Goal: Task Accomplishment & Management: Manage account settings

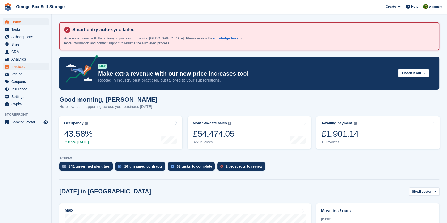
click at [26, 65] on span "Invoices" at bounding box center [26, 66] width 31 height 7
click at [24, 67] on span "Invoices" at bounding box center [26, 66] width 31 height 7
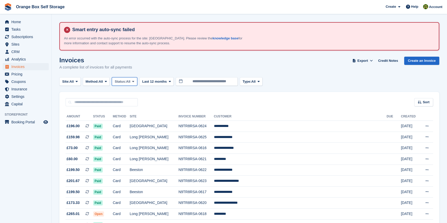
click at [124, 82] on span "Status:" at bounding box center [120, 81] width 11 height 5
click at [129, 122] on link "Open" at bounding box center [136, 121] width 45 height 9
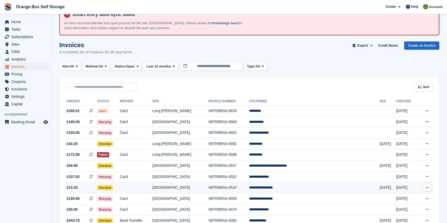
scroll to position [47, 0]
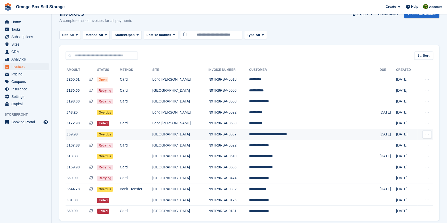
click at [322, 136] on td "**********" at bounding box center [314, 134] width 131 height 11
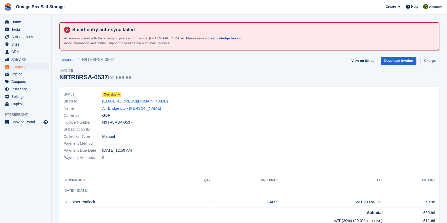
click at [438, 59] on link "Charge" at bounding box center [429, 61] width 19 height 9
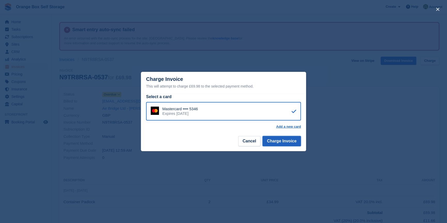
click at [295, 141] on button "Charge Invoice" at bounding box center [281, 141] width 38 height 10
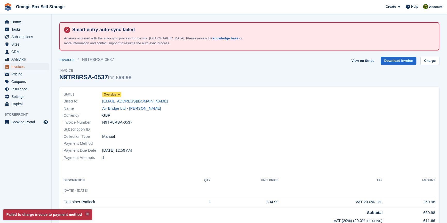
click at [27, 67] on span "Invoices" at bounding box center [26, 66] width 31 height 7
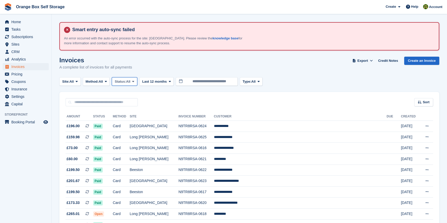
click at [125, 81] on span "Status:" at bounding box center [120, 81] width 11 height 5
click at [131, 123] on link "Open" at bounding box center [136, 121] width 45 height 9
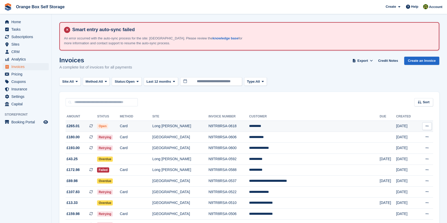
click at [310, 125] on td "*********" at bounding box center [314, 126] width 131 height 11
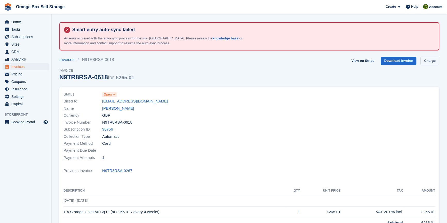
click at [436, 62] on link "Charge" at bounding box center [429, 61] width 19 height 9
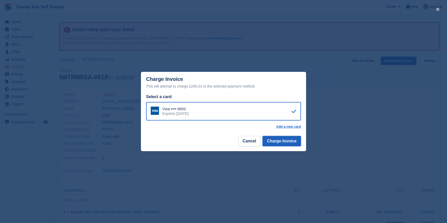
click at [292, 144] on button "Charge Invoice" at bounding box center [281, 141] width 38 height 10
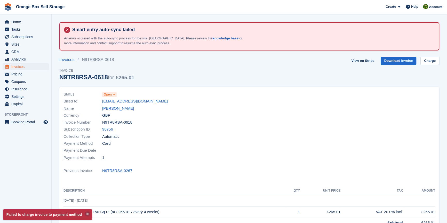
click at [199, 136] on div "Collection Type Automatic" at bounding box center [154, 136] width 183 height 7
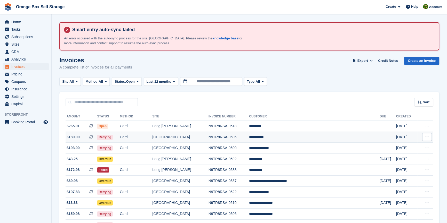
click at [249, 136] on td "N9TR8RSA-0606" at bounding box center [228, 137] width 41 height 11
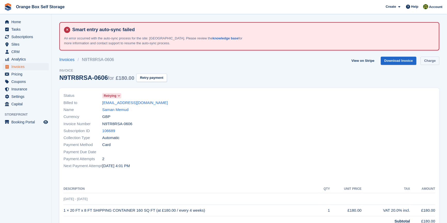
click at [428, 62] on link "Charge" at bounding box center [429, 61] width 19 height 9
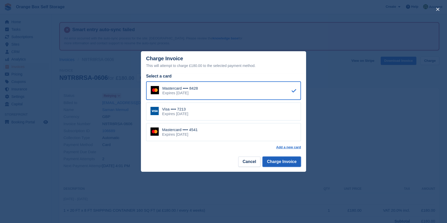
click at [279, 162] on button "Charge Invoice" at bounding box center [281, 162] width 38 height 10
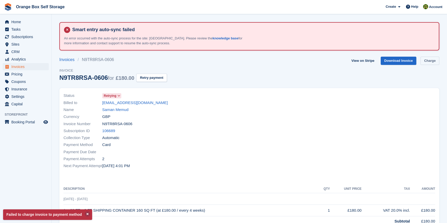
click at [439, 60] on link "Charge" at bounding box center [429, 61] width 19 height 9
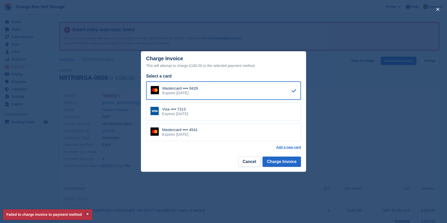
click at [269, 107] on div "Visa •••• 7213 Expires November 2029" at bounding box center [223, 112] width 155 height 18
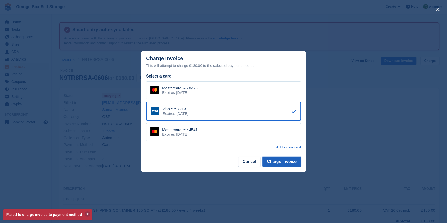
click at [282, 165] on button "Charge Invoice" at bounding box center [281, 162] width 38 height 10
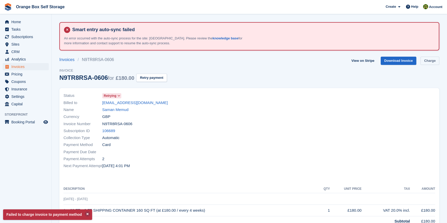
click at [423, 60] on link "Charge" at bounding box center [429, 61] width 19 height 9
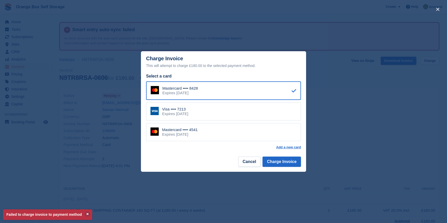
click at [218, 137] on div "Mastercard •••• 4541 Expires November 2029" at bounding box center [223, 132] width 155 height 18
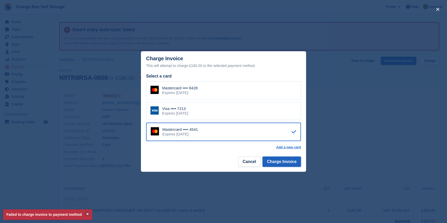
click at [275, 164] on button "Charge Invoice" at bounding box center [281, 162] width 38 height 10
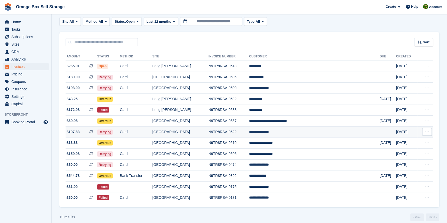
scroll to position [68, 0]
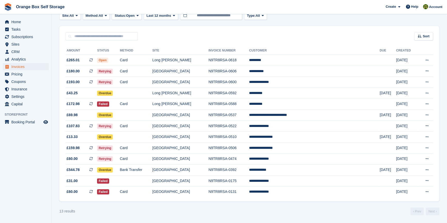
click at [244, 209] on div "13 results ‹ Prev Next ›" at bounding box center [249, 212] width 380 height 8
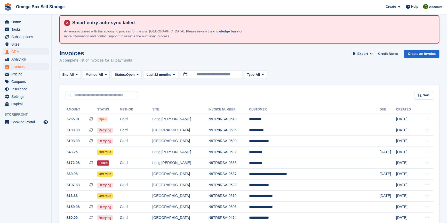
scroll to position [0, 0]
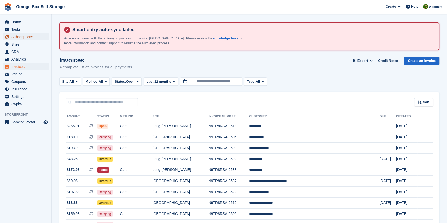
click at [29, 40] on span "Subscriptions" at bounding box center [26, 36] width 31 height 7
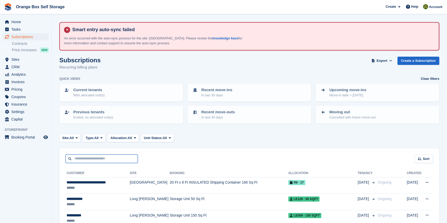
click at [90, 161] on input "text" at bounding box center [102, 159] width 72 height 9
type input "*******"
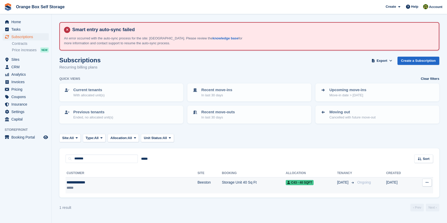
click at [127, 179] on td "**********" at bounding box center [132, 185] width 132 height 16
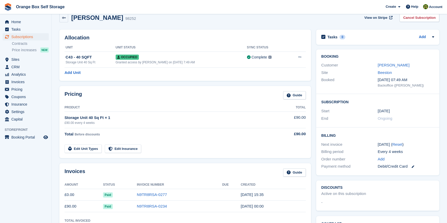
scroll to position [47, 0]
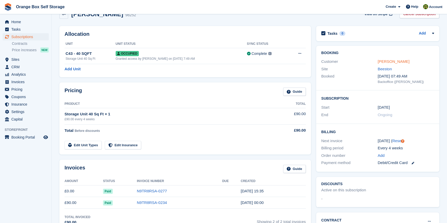
click at [401, 60] on link "[PERSON_NAME]" at bounding box center [393, 61] width 32 height 4
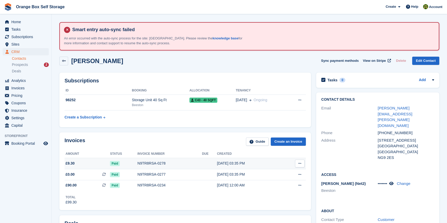
click at [160, 160] on td "N9TR8RSA-0278" at bounding box center [169, 163] width 64 height 11
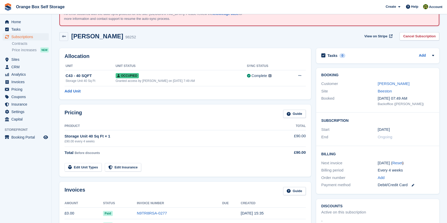
scroll to position [23, 0]
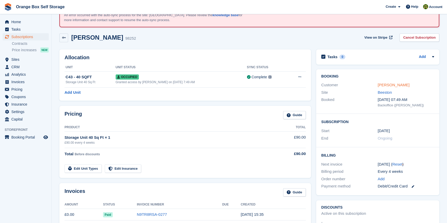
click at [393, 84] on link "[PERSON_NAME]" at bounding box center [393, 85] width 32 height 4
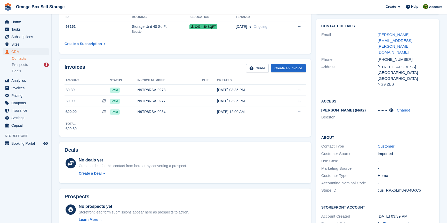
scroll to position [141, 0]
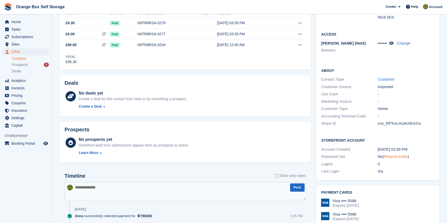
click at [398, 155] on link "Resend Invite" at bounding box center [396, 157] width 24 height 4
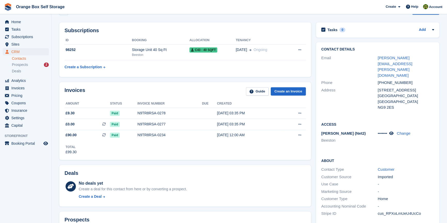
scroll to position [23, 0]
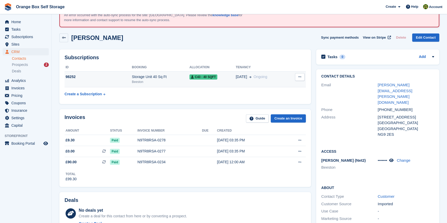
click at [123, 77] on div "98252" at bounding box center [97, 76] width 67 height 5
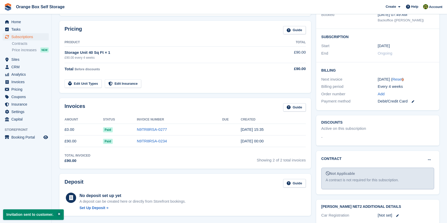
scroll to position [117, 0]
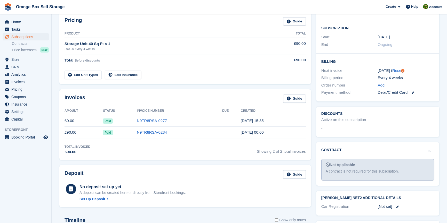
click at [207, 72] on td "Edit Unit Types Edit Insurance" at bounding box center [168, 74] width 209 height 11
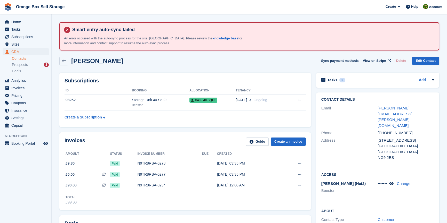
scroll to position [23, 0]
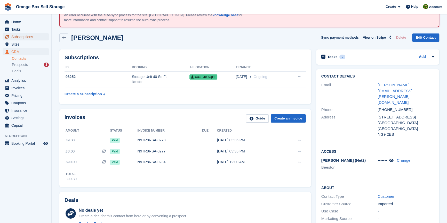
click at [37, 37] on span "Subscriptions" at bounding box center [26, 36] width 31 height 7
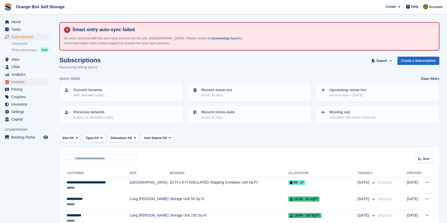
click at [23, 83] on span "Invoices" at bounding box center [26, 81] width 31 height 7
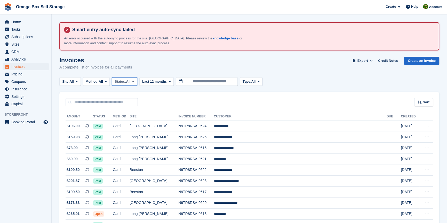
click at [125, 84] on button "Status: All" at bounding box center [124, 81] width 25 height 9
click at [129, 122] on link "Open" at bounding box center [136, 121] width 45 height 9
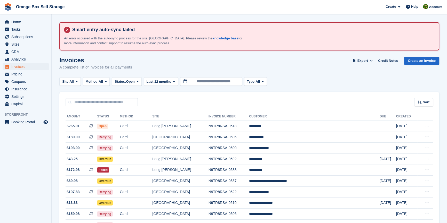
click at [36, 157] on aside "Home Tasks Subscriptions Subscriptions Subscriptions Contracts Price increases …" at bounding box center [25, 113] width 51 height 198
click at [188, 121] on td "Long [PERSON_NAME]" at bounding box center [180, 126] width 56 height 11
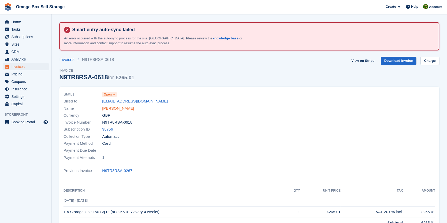
click at [109, 106] on link "[PERSON_NAME]" at bounding box center [118, 109] width 32 height 6
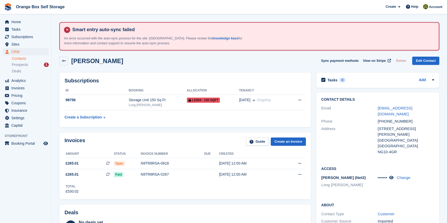
click at [179, 129] on div "Subscriptions ID Booking Allocation Tenancy 98756 Storage Unit 150 Sq Ft [GEOGR…" at bounding box center [185, 100] width 257 height 60
